Goal: Complete application form: Complete application form

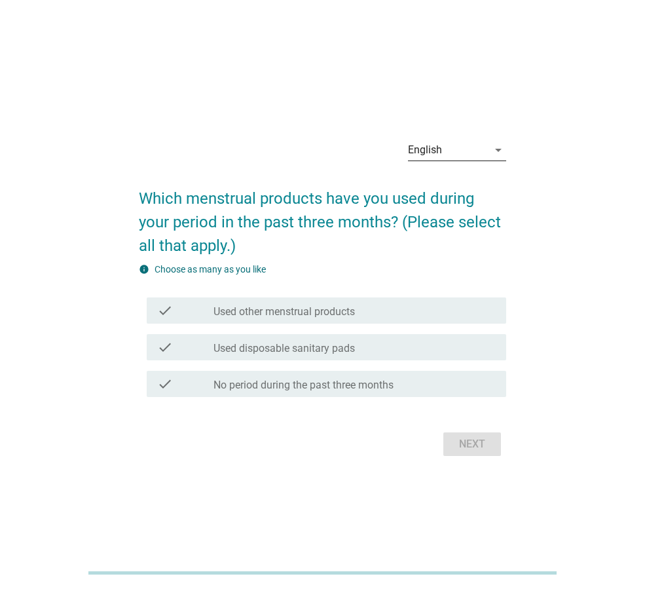
click at [440, 160] on div "English" at bounding box center [448, 150] width 80 height 21
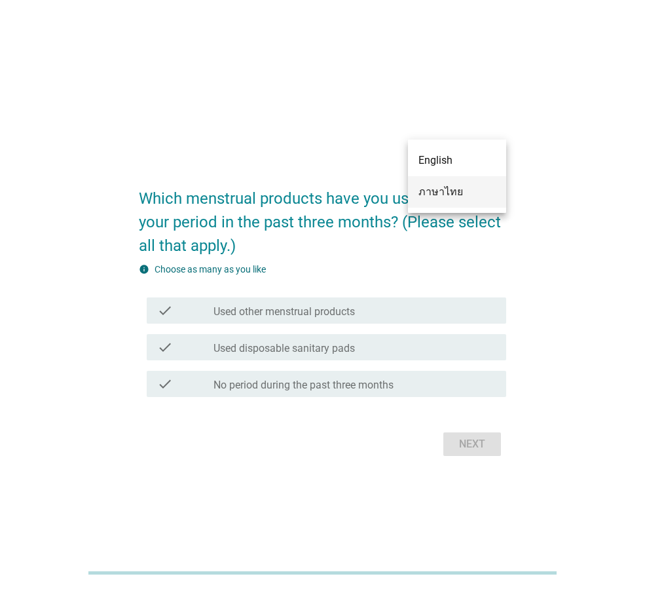
click at [438, 191] on div "ภาษาไทย" at bounding box center [457, 192] width 77 height 16
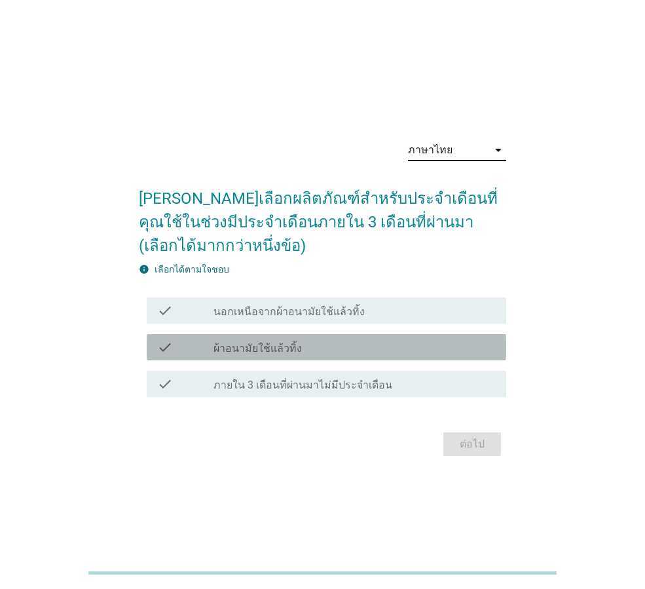
click at [324, 350] on div "check_box_outline_blank ผ้าอนามัยใช้แล้วทิ้ง" at bounding box center [355, 347] width 282 height 16
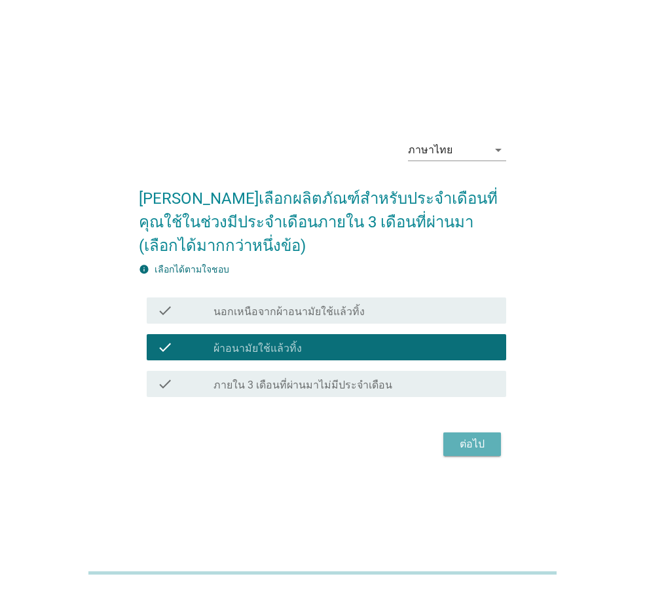
drag, startPoint x: 459, startPoint y: 444, endPoint x: 468, endPoint y: 440, distance: 9.7
click at [460, 444] on div "ต่อไป" at bounding box center [472, 444] width 37 height 16
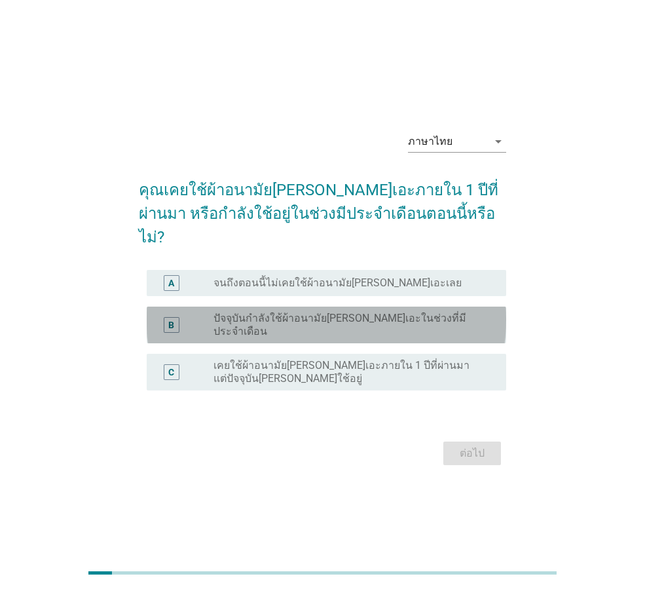
click at [291, 318] on label "ปัจจุบันกำลังใช้ผ้าอนามัย[PERSON_NAME]เอะในช่วงที่มีประจำเดือน" at bounding box center [350, 325] width 272 height 26
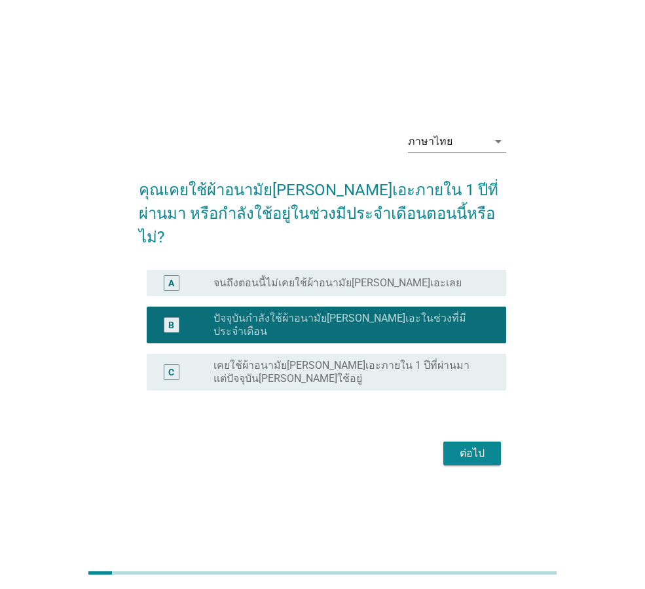
click at [386, 359] on label "เคยใช้ผ้าอนามัย[PERSON_NAME]เอะภายใน 1 ปีที่ผ่านมา แต่ปัจจุบัน[PERSON_NAME]ใช้อ…" at bounding box center [350, 372] width 272 height 26
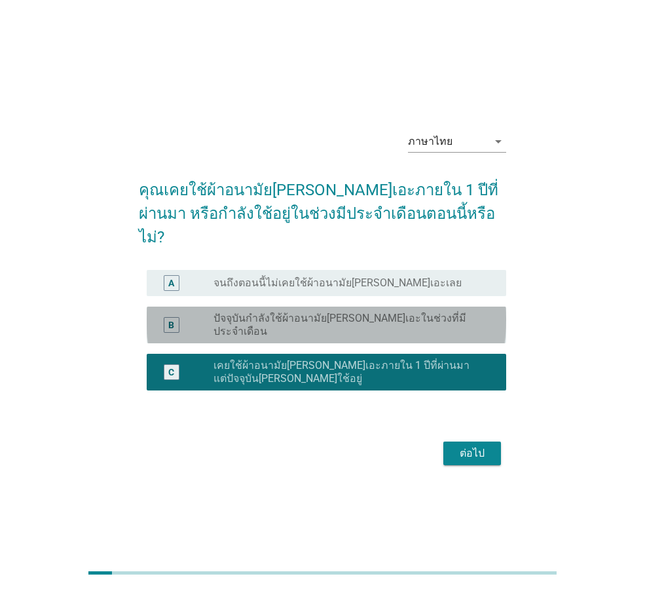
click at [386, 326] on div "B radio_button_unchecked ปัจจุบันกำลังใช้ผ้าอนามัย[PERSON_NAME]เอะในช่วงที่มีปร…" at bounding box center [327, 325] width 360 height 37
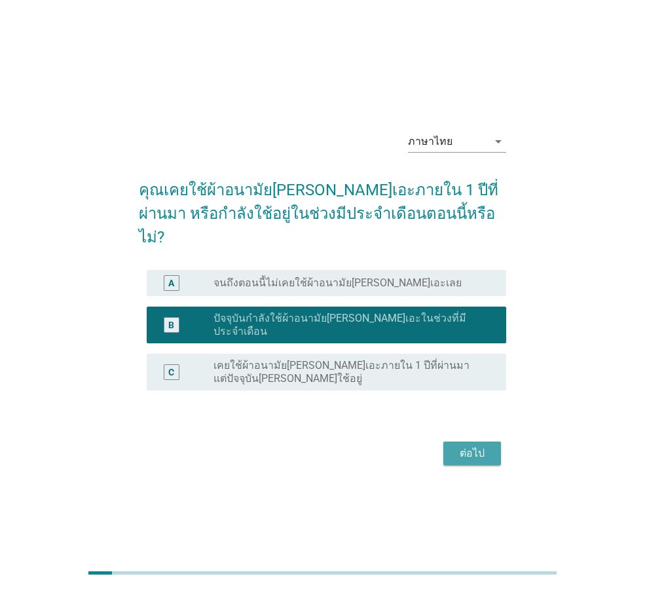
click at [457, 441] on button "ต่อไป" at bounding box center [472, 453] width 58 height 24
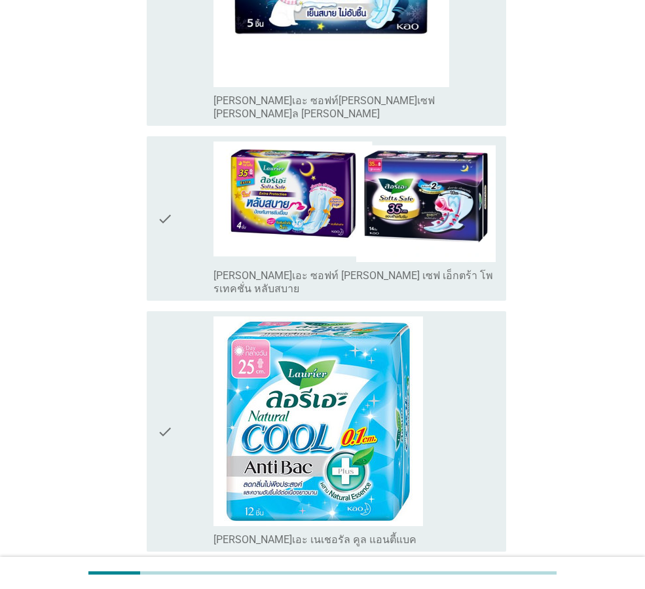
scroll to position [1048, 0]
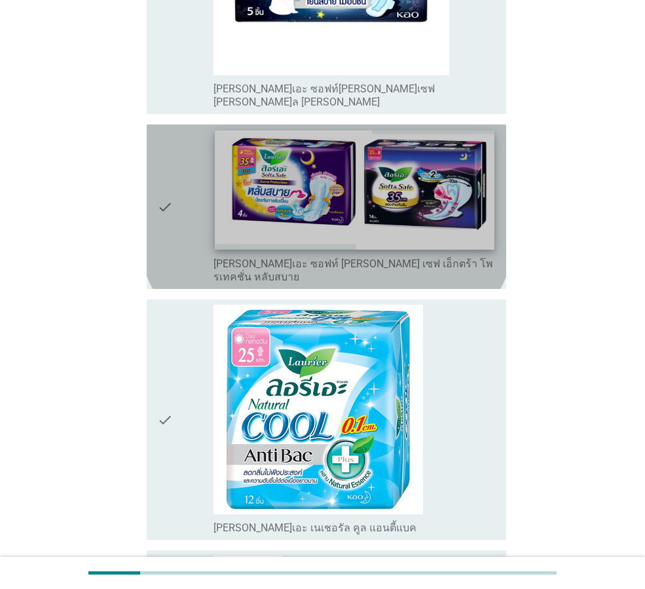
click at [313, 166] on img at bounding box center [354, 189] width 279 height 119
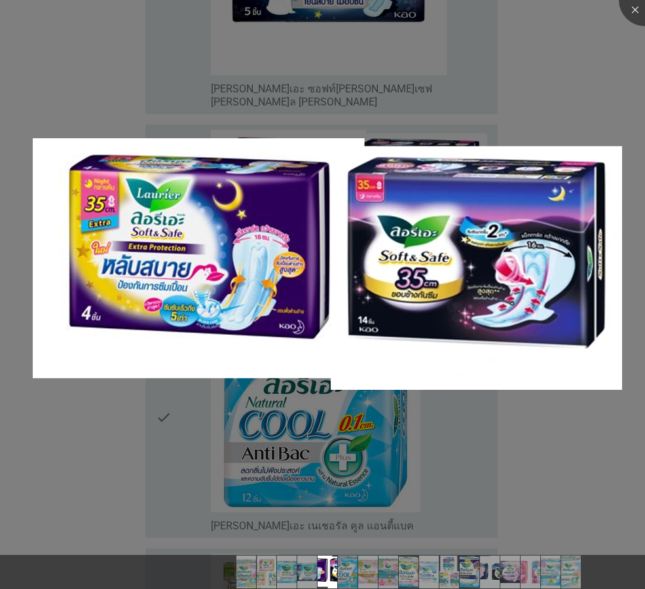
click at [610, 71] on div at bounding box center [322, 294] width 645 height 589
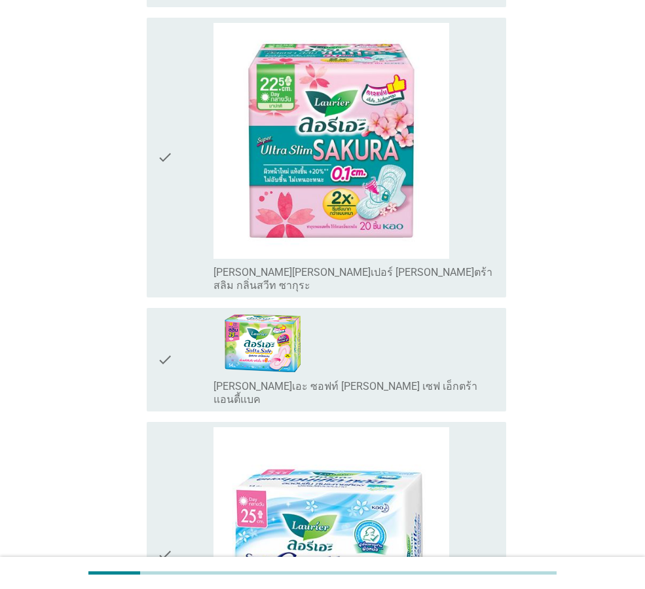
scroll to position [2096, 0]
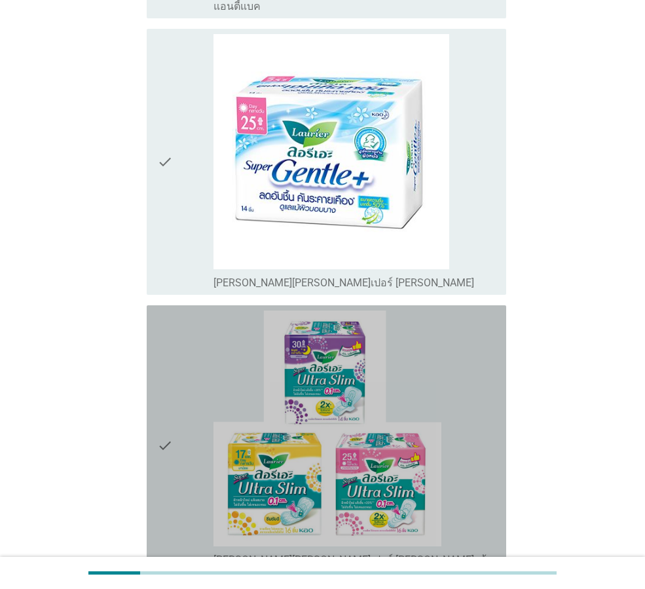
click at [162, 331] on icon "check" at bounding box center [165, 444] width 16 height 269
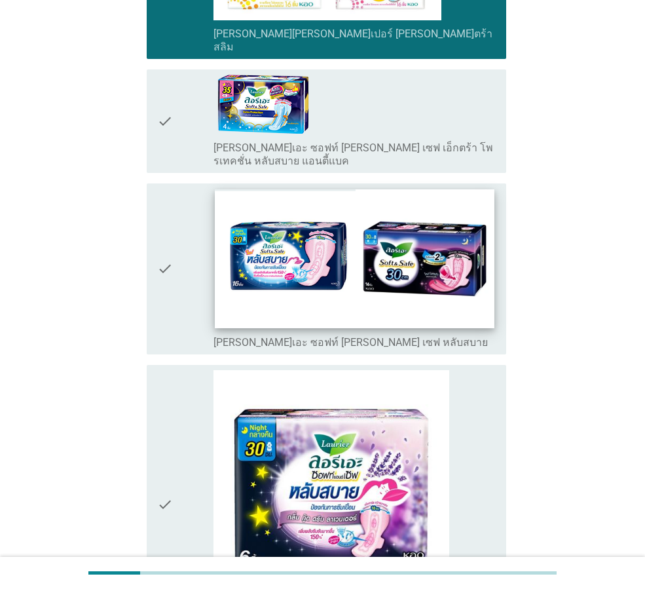
scroll to position [2686, 0]
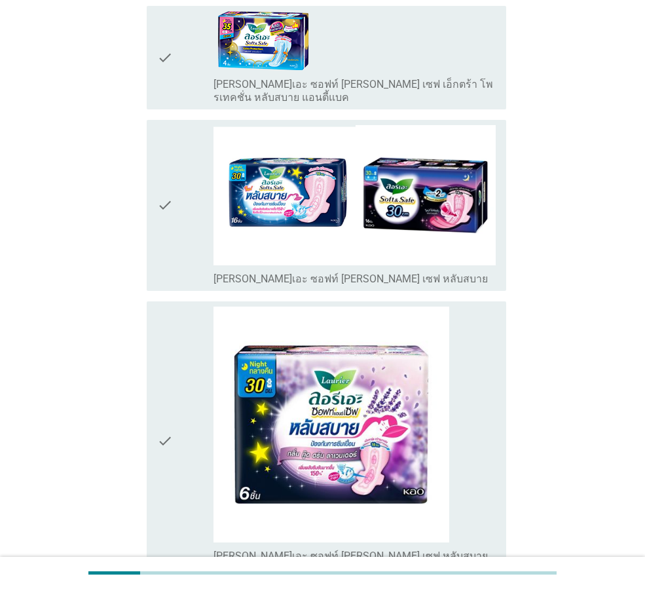
click at [158, 320] on icon "check" at bounding box center [165, 441] width 16 height 269
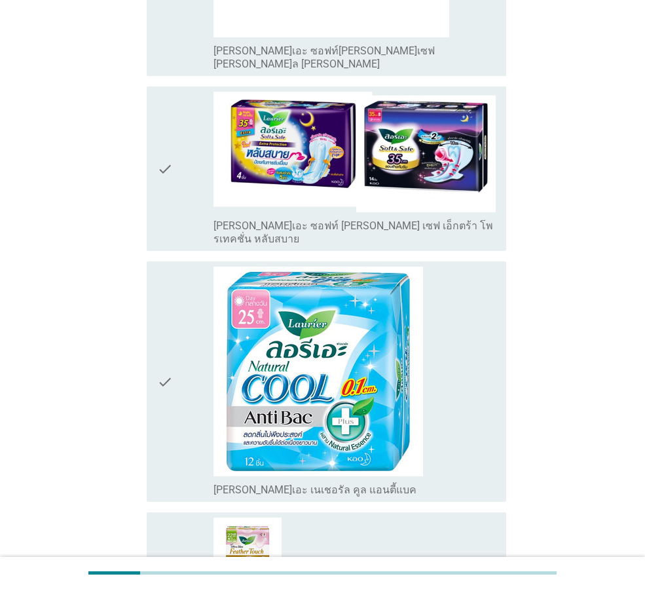
scroll to position [1060, 0]
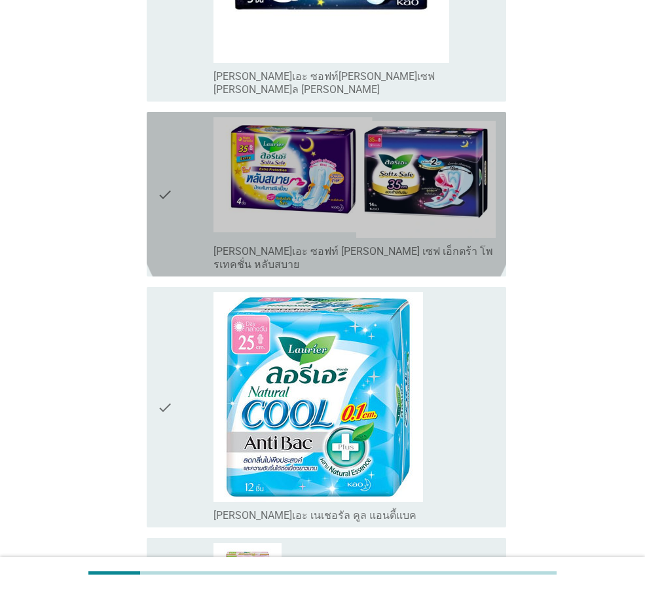
click at [158, 182] on icon "check" at bounding box center [165, 194] width 16 height 154
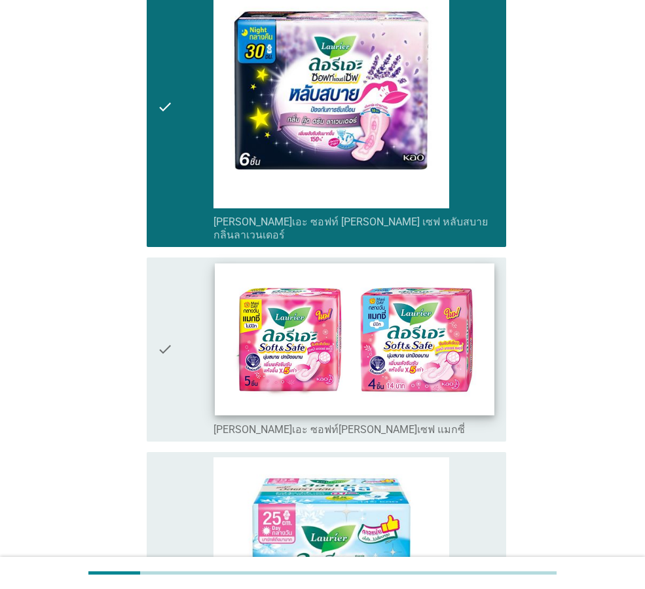
scroll to position [3406, 0]
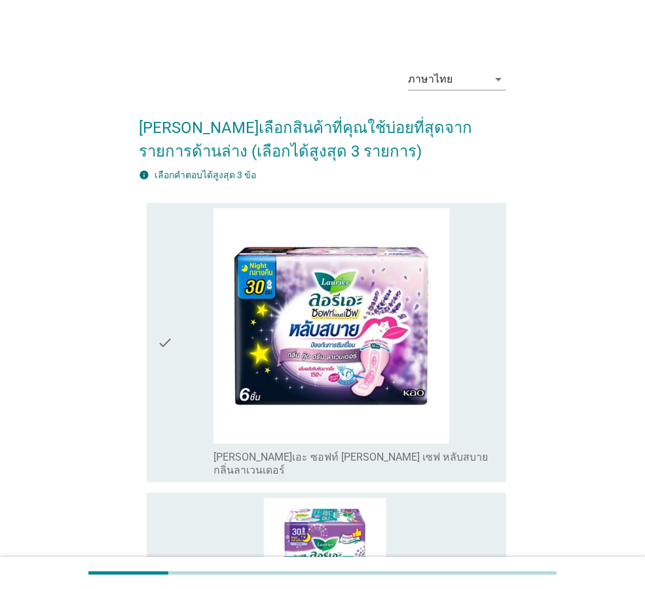
scroll to position [328, 0]
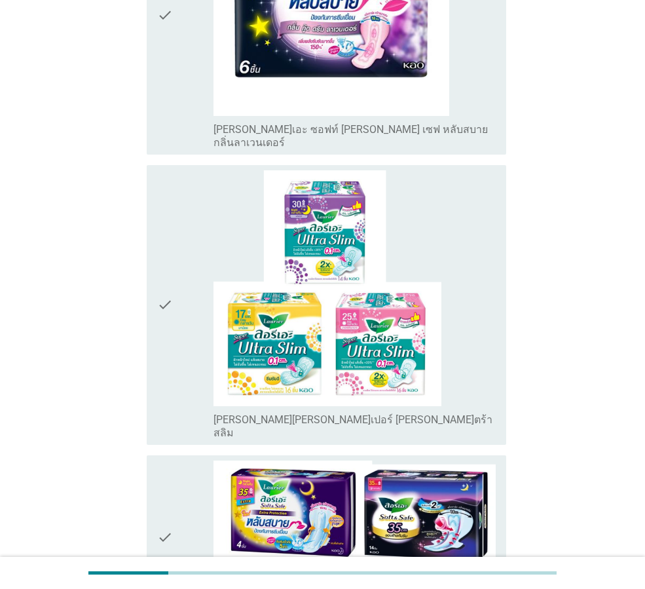
click at [158, 284] on icon "check" at bounding box center [165, 304] width 16 height 269
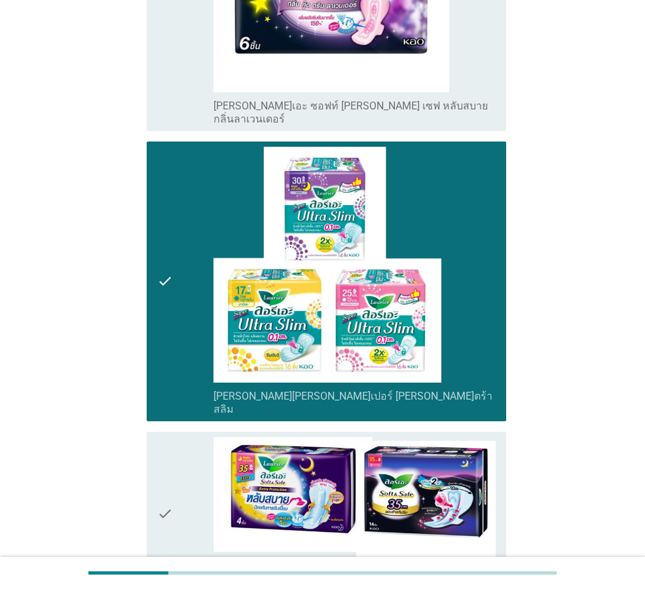
scroll to position [491, 0]
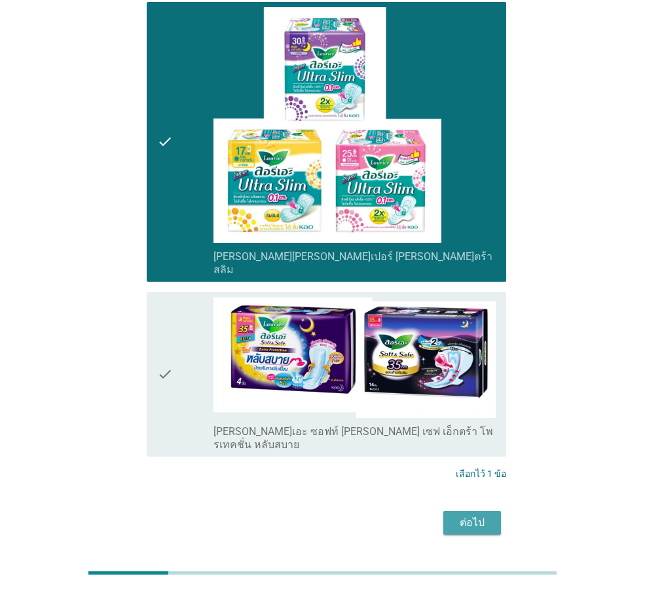
click at [472, 511] on button "ต่อไป" at bounding box center [472, 523] width 58 height 24
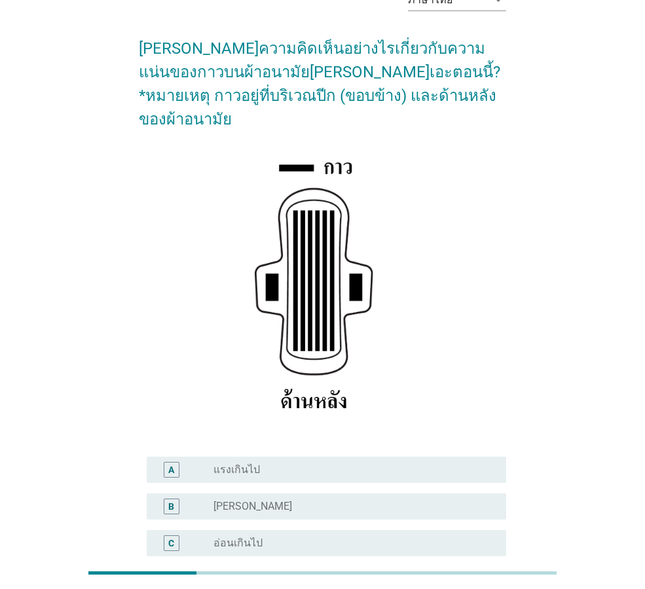
scroll to position [191, 0]
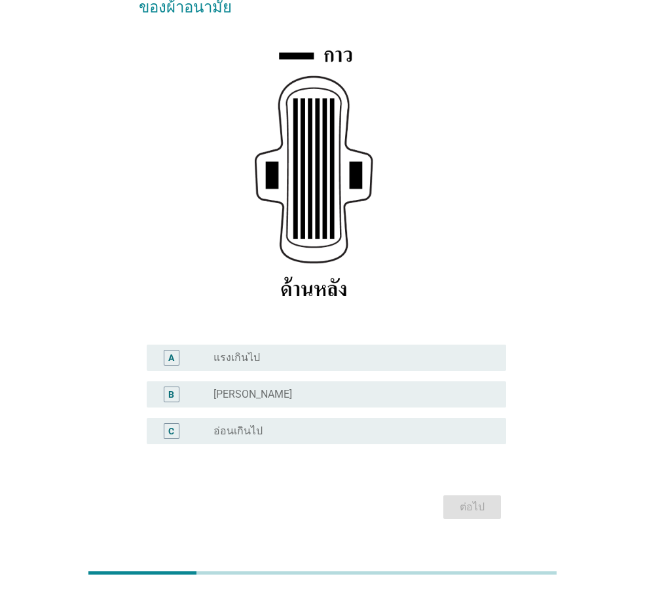
click at [235, 388] on div "radio_button_unchecked [PERSON_NAME]" at bounding box center [350, 394] width 272 height 13
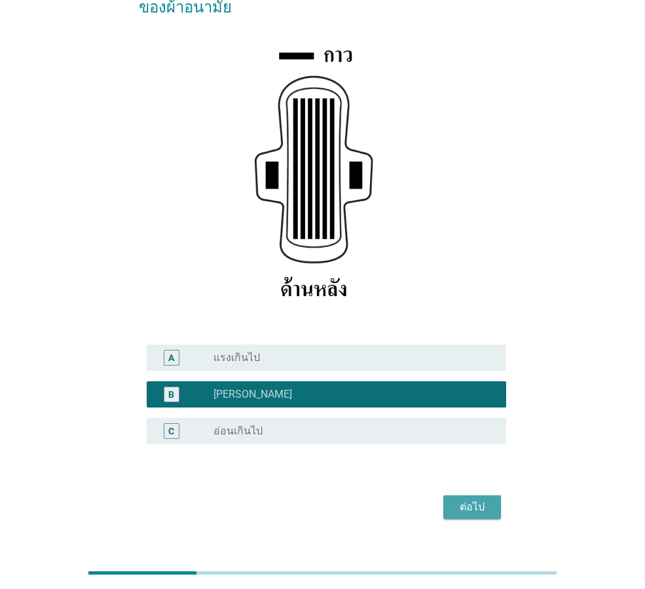
drag, startPoint x: 446, startPoint y: 481, endPoint x: 459, endPoint y: 481, distance: 12.5
click at [449, 495] on button "ต่อไป" at bounding box center [472, 507] width 58 height 24
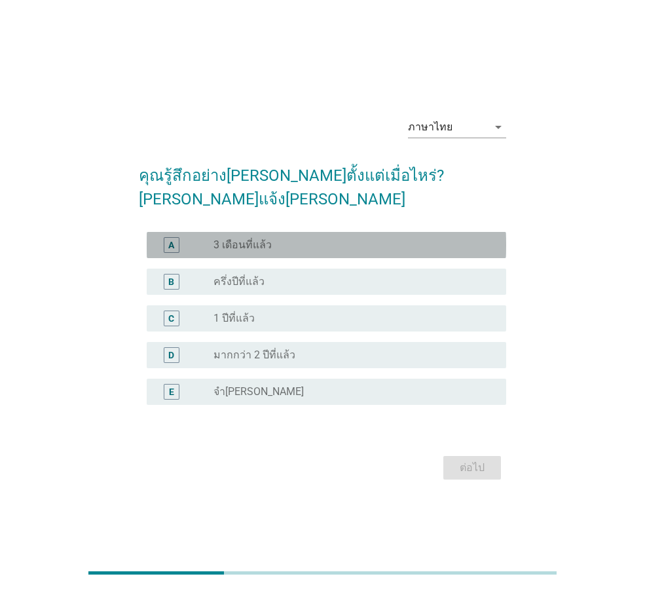
click at [264, 238] on label "3 เดือนที่แล้ว" at bounding box center [243, 244] width 58 height 13
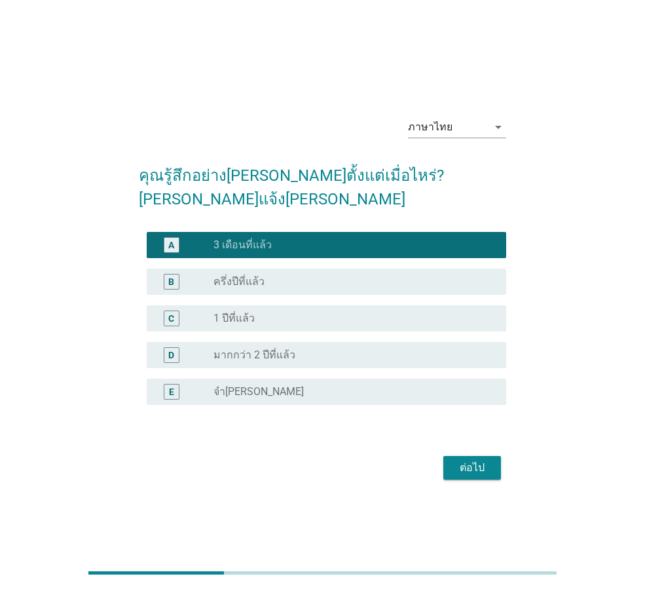
click at [460, 460] on div "ต่อไป" at bounding box center [472, 468] width 37 height 16
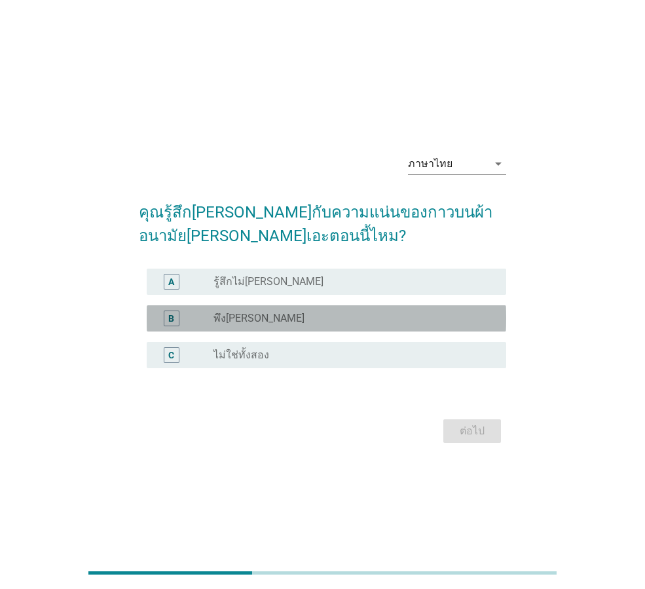
click at [228, 312] on label "พึง[PERSON_NAME]" at bounding box center [259, 318] width 91 height 13
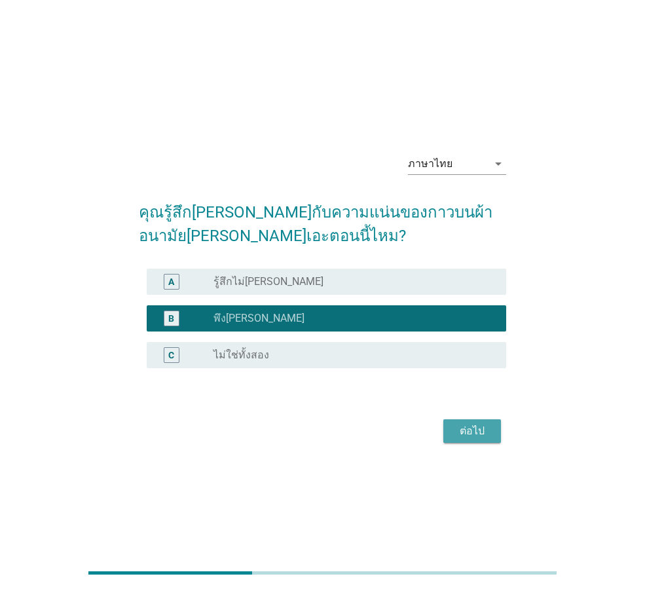
click at [446, 422] on button "ต่อไป" at bounding box center [472, 431] width 58 height 24
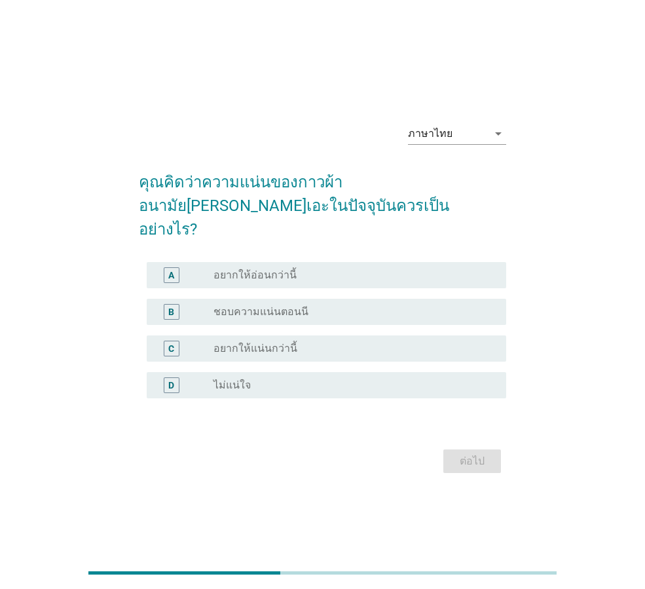
click at [366, 305] on div "radio_button_unchecked ชอบความแน่นตอนนี" at bounding box center [350, 311] width 272 height 13
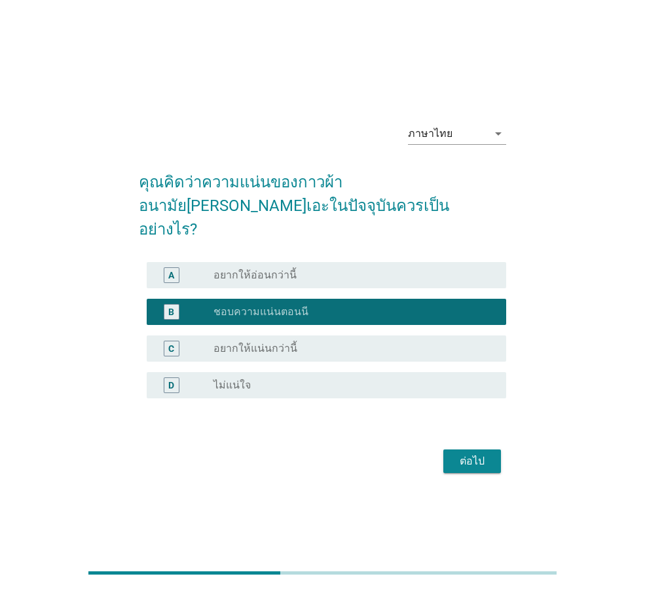
click at [468, 411] on div at bounding box center [322, 415] width 367 height 8
click at [506, 453] on div "ภาษาไทย arrow_drop_down คุณคิดว่าความแน่นของกาวผ้าอนามัย[PERSON_NAME]เอะในปัจจุ…" at bounding box center [322, 294] width 388 height 385
click at [497, 454] on button "ต่อไป" at bounding box center [472, 461] width 58 height 24
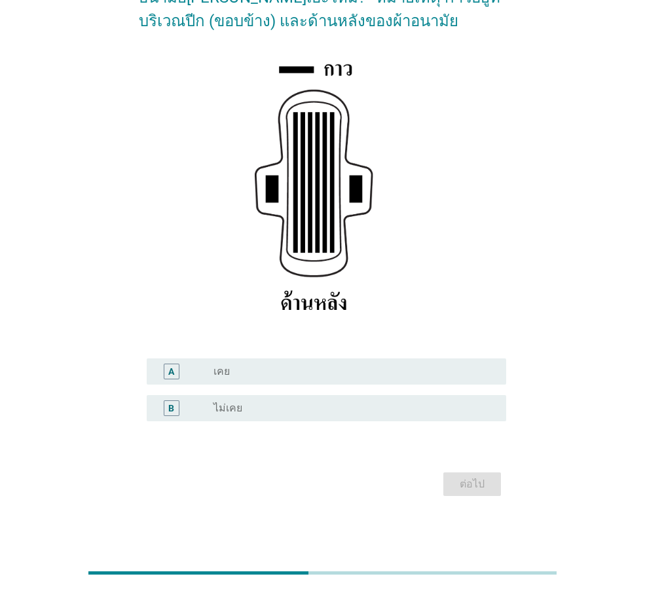
scroll to position [155, 0]
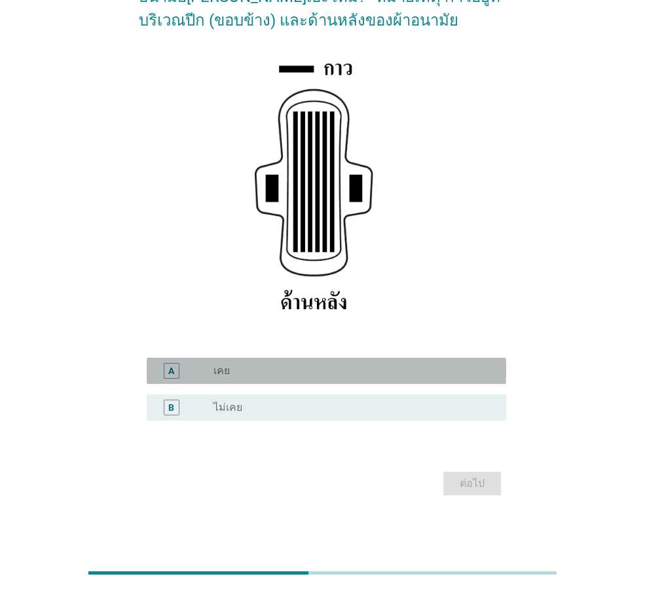
click at [259, 367] on div "radio_button_unchecked เคย" at bounding box center [350, 370] width 272 height 13
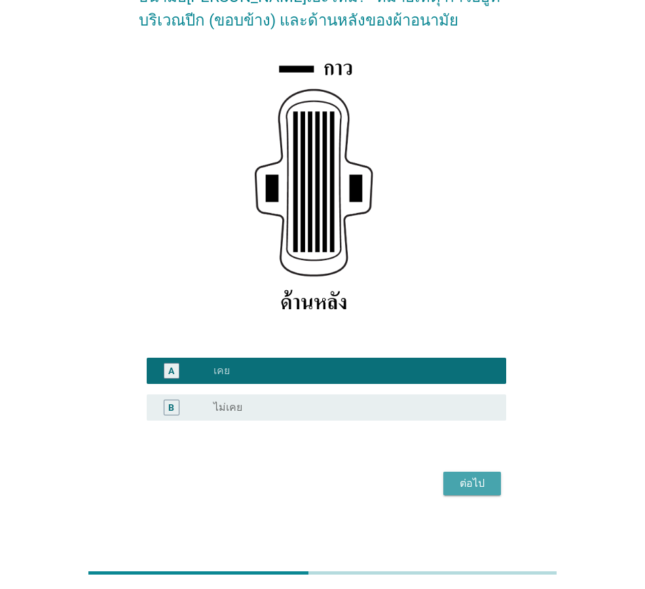
click at [479, 492] on button "ต่อไป" at bounding box center [472, 484] width 58 height 24
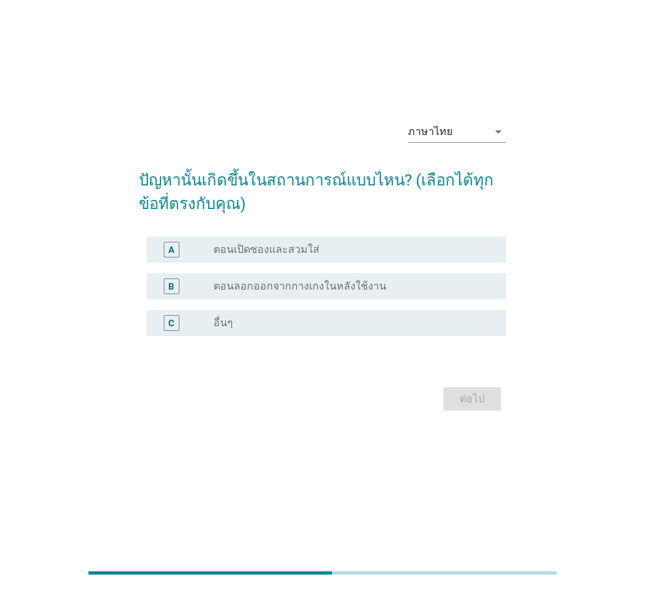
scroll to position [0, 0]
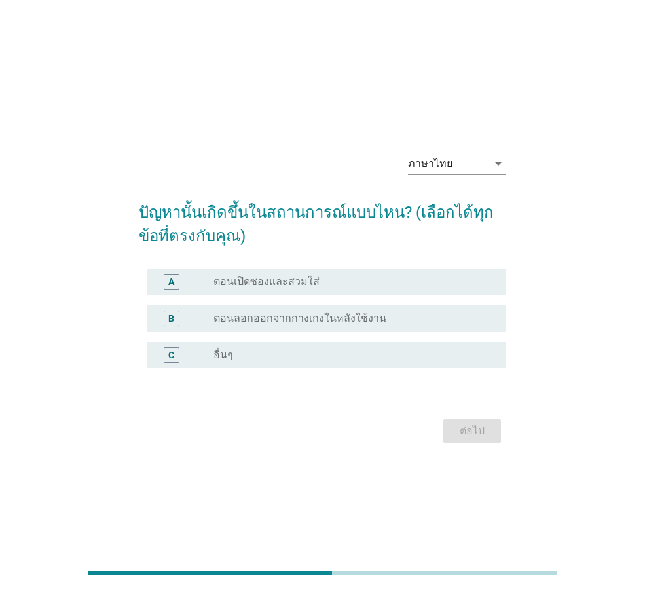
click at [255, 322] on label "ตอนลอกออกจากกางเกงในหลังใช้งาน" at bounding box center [300, 318] width 173 height 13
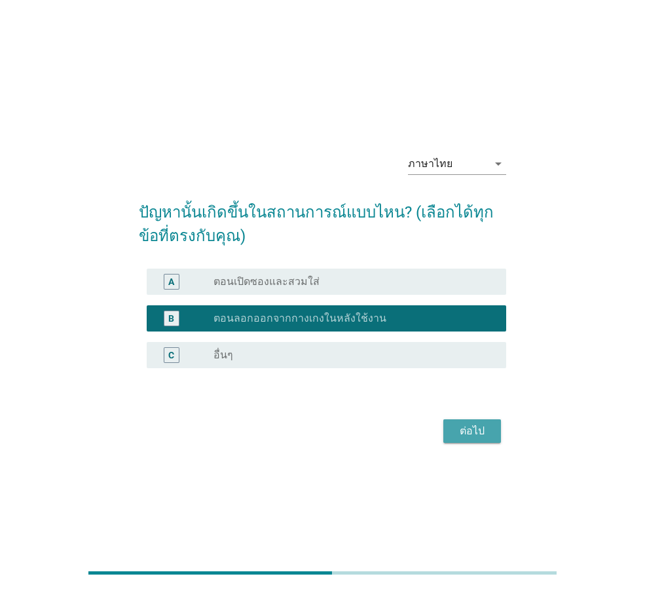
click at [467, 429] on div "ต่อไป" at bounding box center [472, 431] width 37 height 16
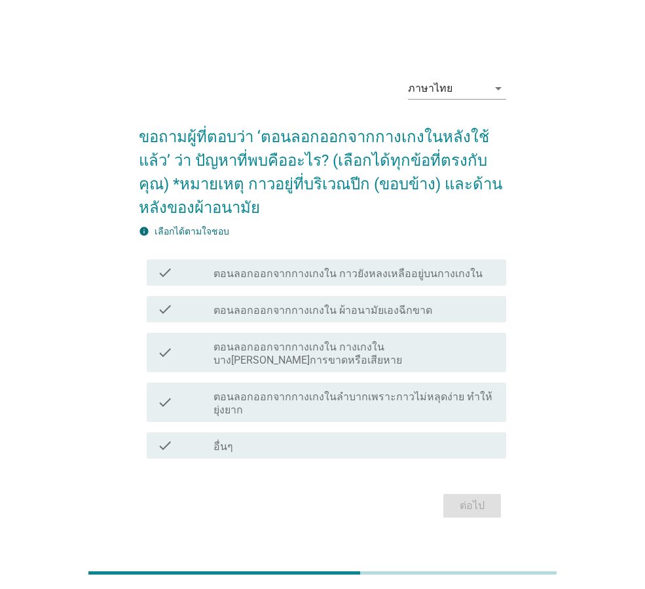
click at [365, 275] on label "ตอนลอกออกจากกางเกงใน กาวยังหลงเหลืออยู่บนกางเกงใน" at bounding box center [348, 273] width 269 height 13
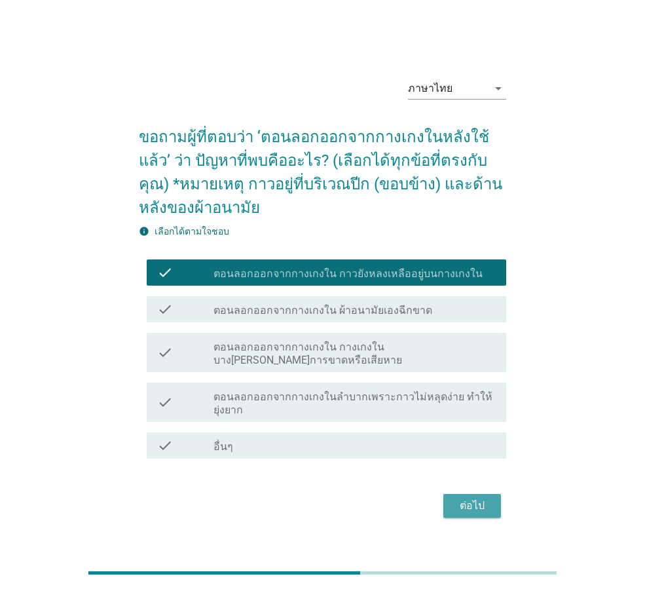
click at [454, 511] on div "ต่อไป" at bounding box center [472, 506] width 37 height 16
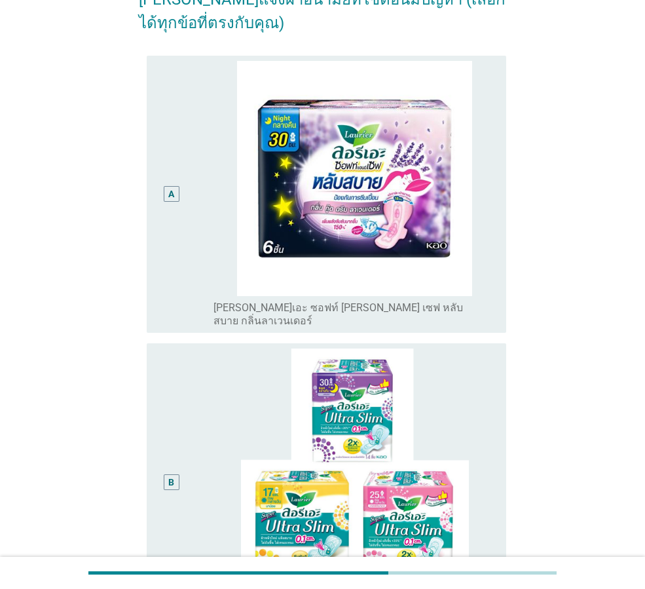
scroll to position [393, 0]
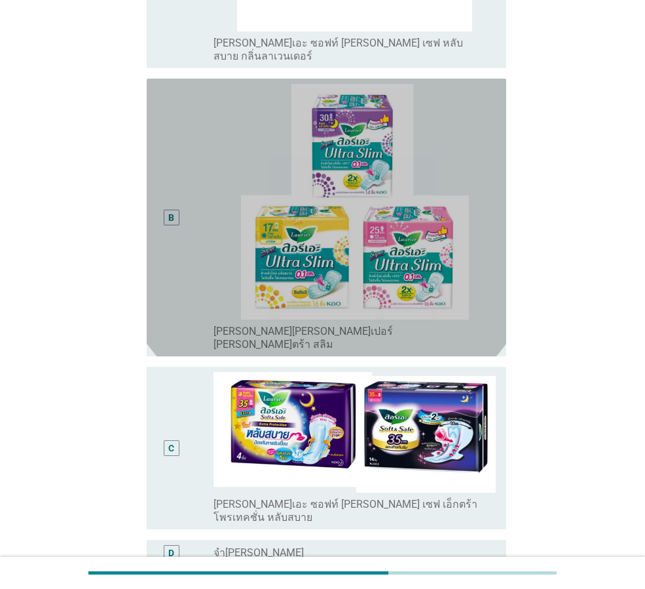
click at [162, 281] on div "B" at bounding box center [171, 217] width 28 height 267
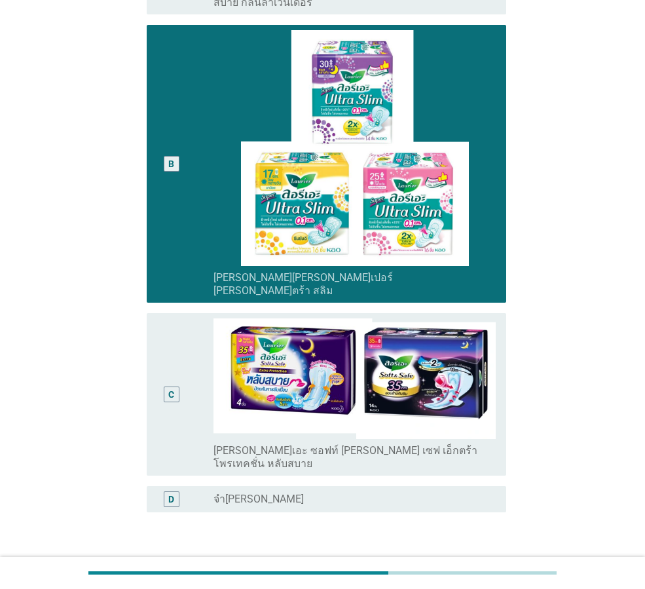
scroll to position [499, 0]
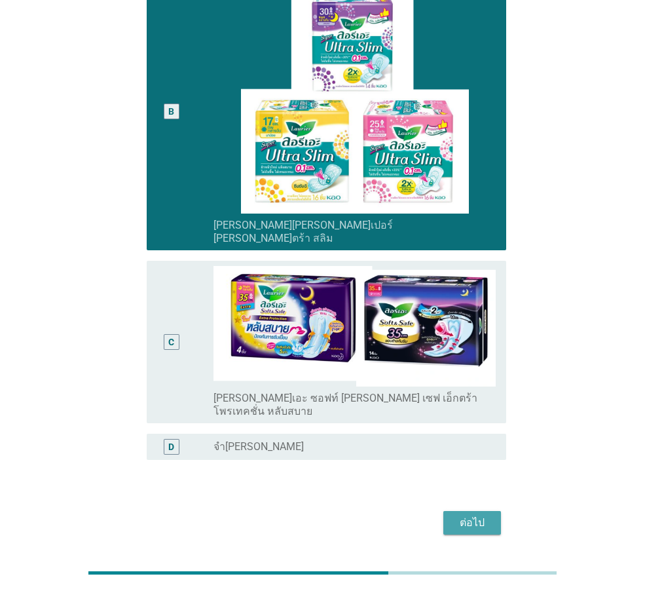
click at [470, 515] on div "ต่อไป" at bounding box center [472, 523] width 37 height 16
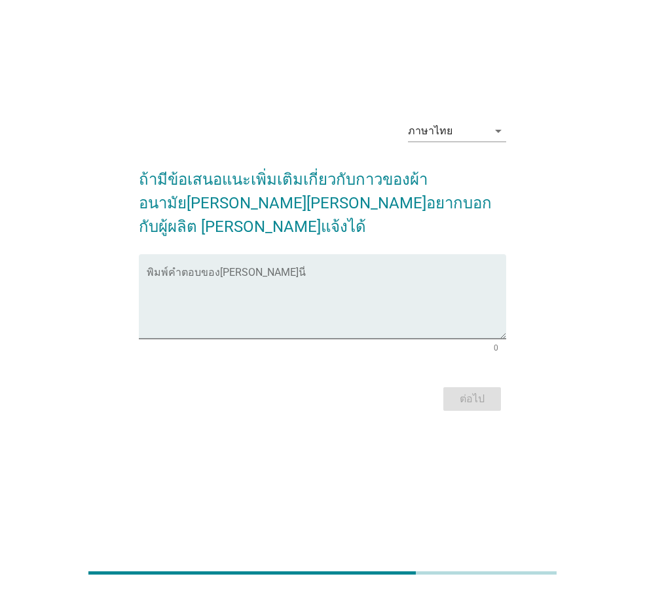
scroll to position [0, 0]
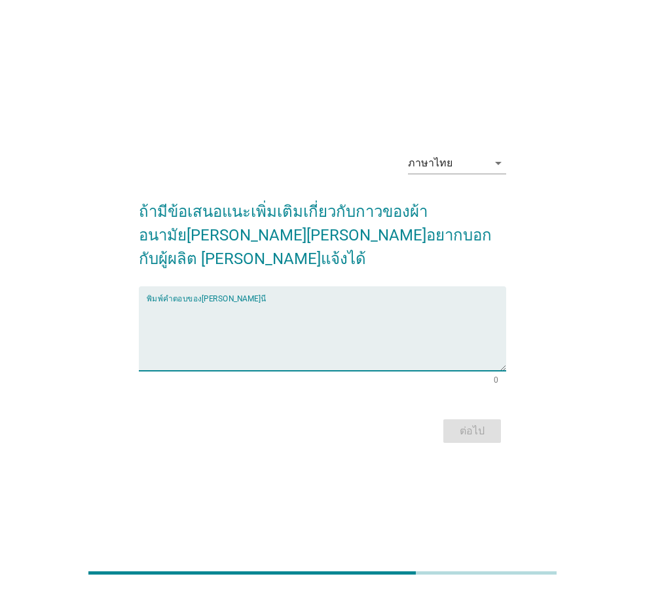
click at [390, 302] on textarea "พิมพ์คำตอบของคุณ ที่นี่" at bounding box center [327, 336] width 360 height 69
type textarea "อยากได้แบบยาวกว่านี้"
click at [449, 419] on button "ต่อไป" at bounding box center [472, 431] width 58 height 24
